Goal: Transaction & Acquisition: Download file/media

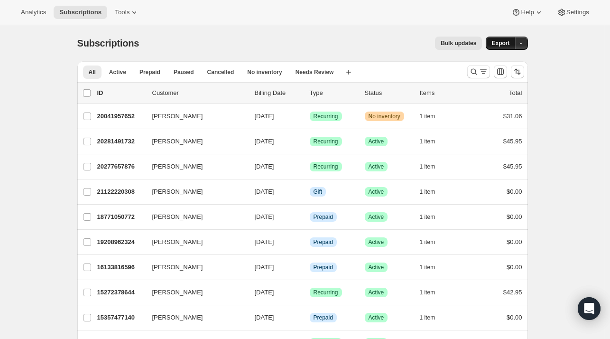
click at [505, 47] on button "Export" at bounding box center [500, 43] width 29 height 13
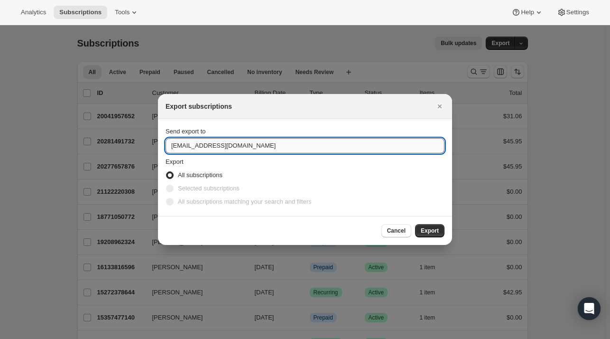
click at [309, 145] on input "[EMAIL_ADDRESS][DOMAIN_NAME]" at bounding box center [305, 145] width 279 height 15
type input "[EMAIL_ADDRESS][DOMAIN_NAME]"
click at [432, 230] on span "Export" at bounding box center [430, 231] width 18 height 8
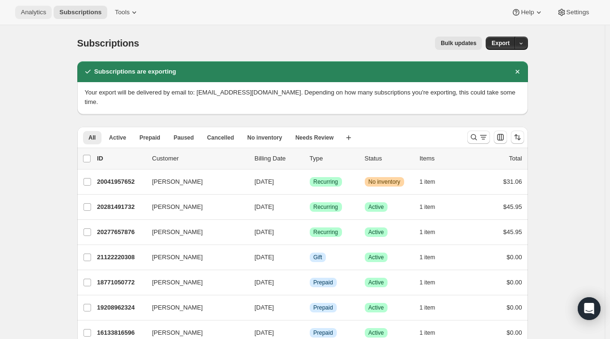
click at [39, 12] on span "Analytics" at bounding box center [33, 13] width 25 height 8
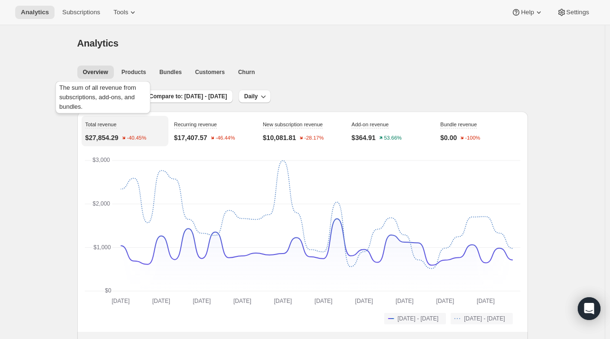
click at [107, 96] on div "The sum of all revenue from subscriptions, add-ons, and bundles." at bounding box center [103, 99] width 99 height 40
click at [113, 95] on span "Last 30 days" at bounding box center [108, 96] width 34 height 8
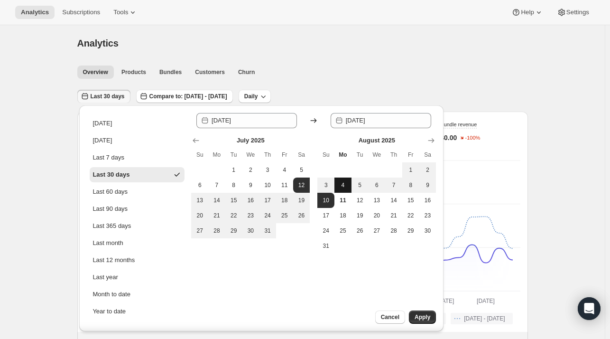
click at [342, 183] on span "4" at bounding box center [342, 185] width 9 height 8
type input "[DATE]"
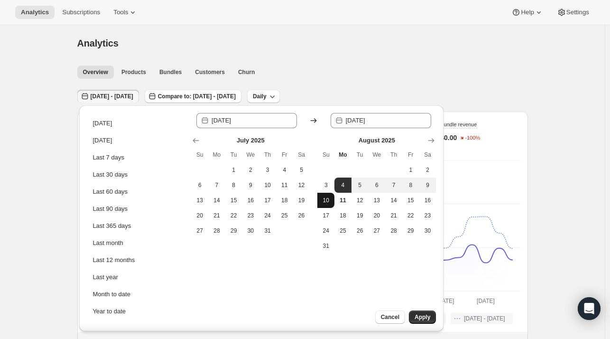
click at [326, 202] on span "10" at bounding box center [325, 200] width 9 height 8
type input "[DATE]"
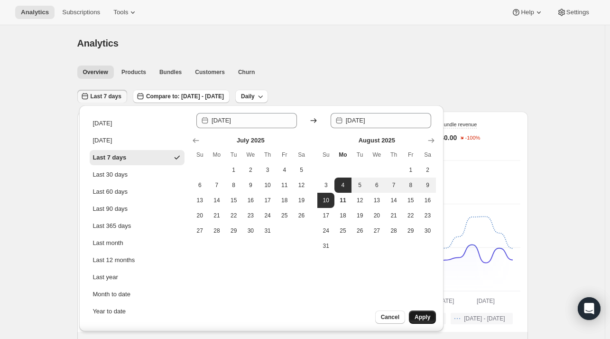
click at [431, 315] on button "Apply" at bounding box center [422, 316] width 27 height 13
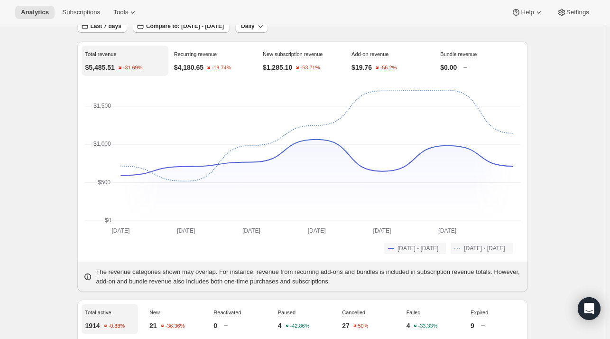
scroll to position [37, 0]
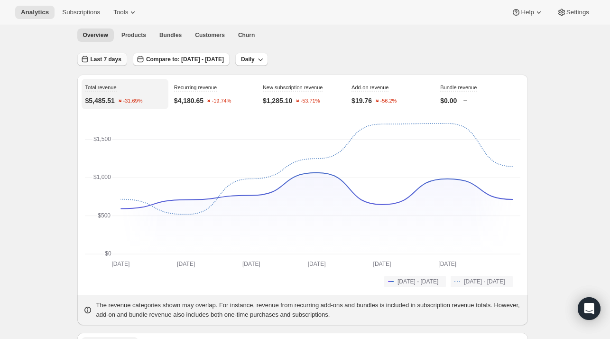
click at [101, 60] on span "Last 7 days" at bounding box center [106, 59] width 31 height 8
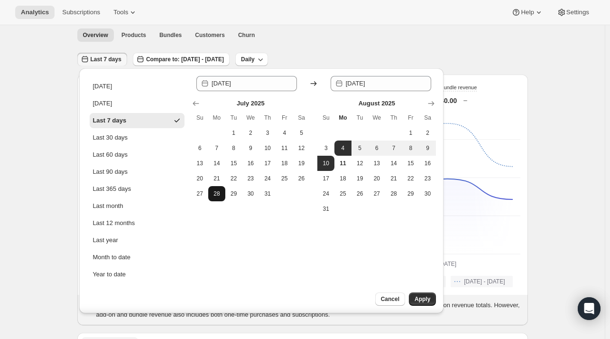
click at [218, 190] on span "28" at bounding box center [216, 194] width 9 height 8
type input "[DATE]"
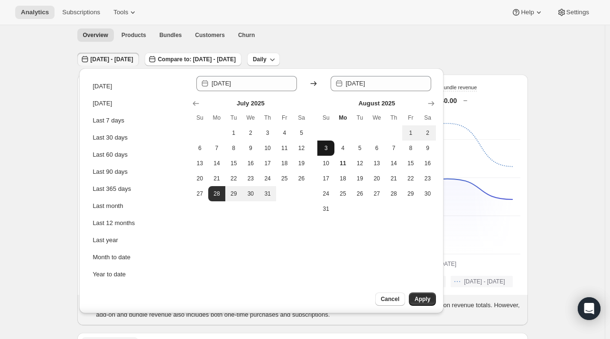
click at [321, 148] on button "3" at bounding box center [325, 147] width 17 height 15
type input "[DATE]"
click at [429, 303] on button "Apply" at bounding box center [422, 298] width 27 height 13
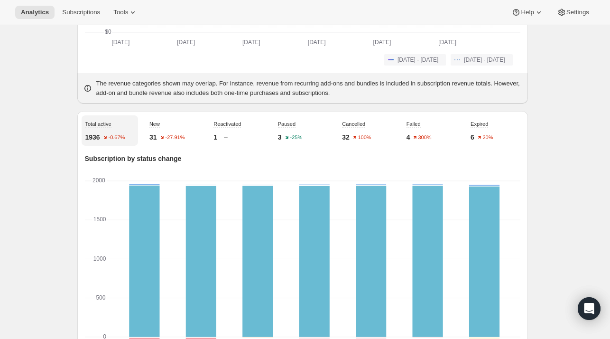
scroll to position [0, 0]
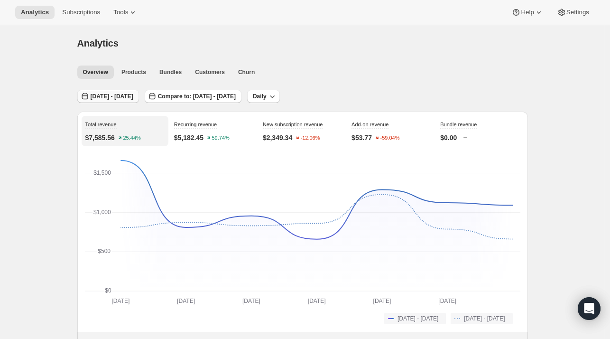
click at [138, 91] on button "[DATE] - [DATE]" at bounding box center [108, 96] width 62 height 13
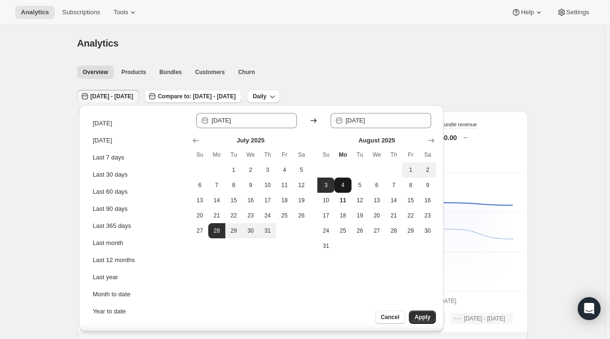
click at [342, 183] on span "4" at bounding box center [342, 185] width 9 height 8
type input "[DATE]"
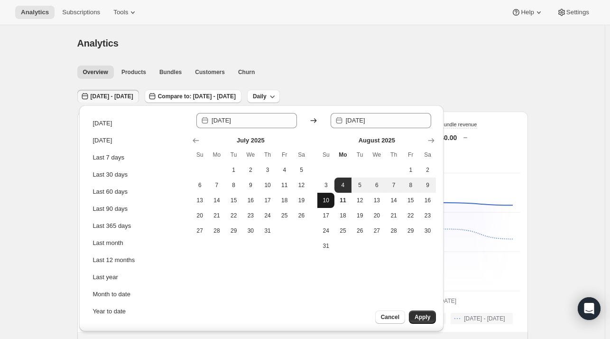
click at [323, 204] on button "10" at bounding box center [325, 200] width 17 height 15
type input "[DATE]"
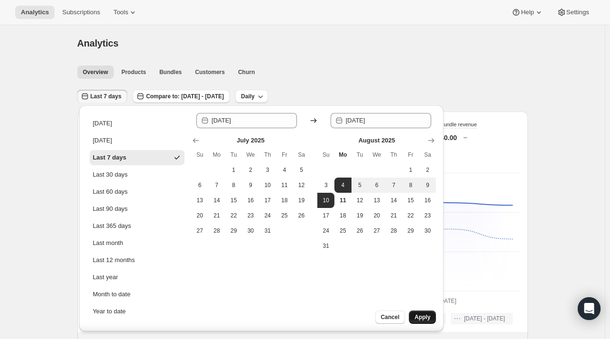
click at [429, 315] on span "Apply" at bounding box center [423, 317] width 16 height 8
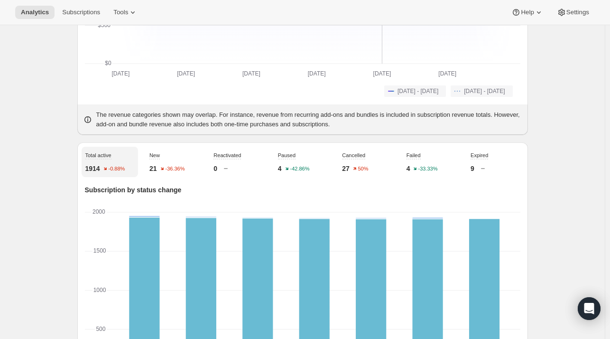
scroll to position [228, 0]
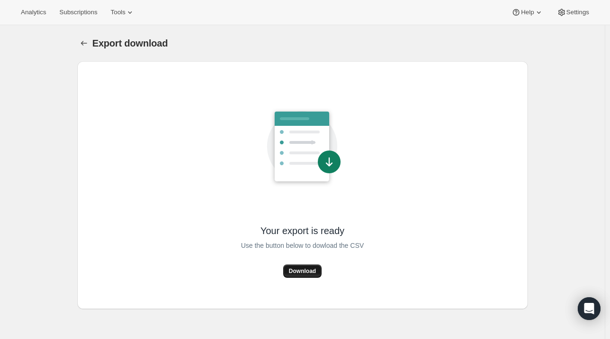
click at [309, 273] on span "Download" at bounding box center [302, 271] width 27 height 8
